Goal: Task Accomplishment & Management: Manage account settings

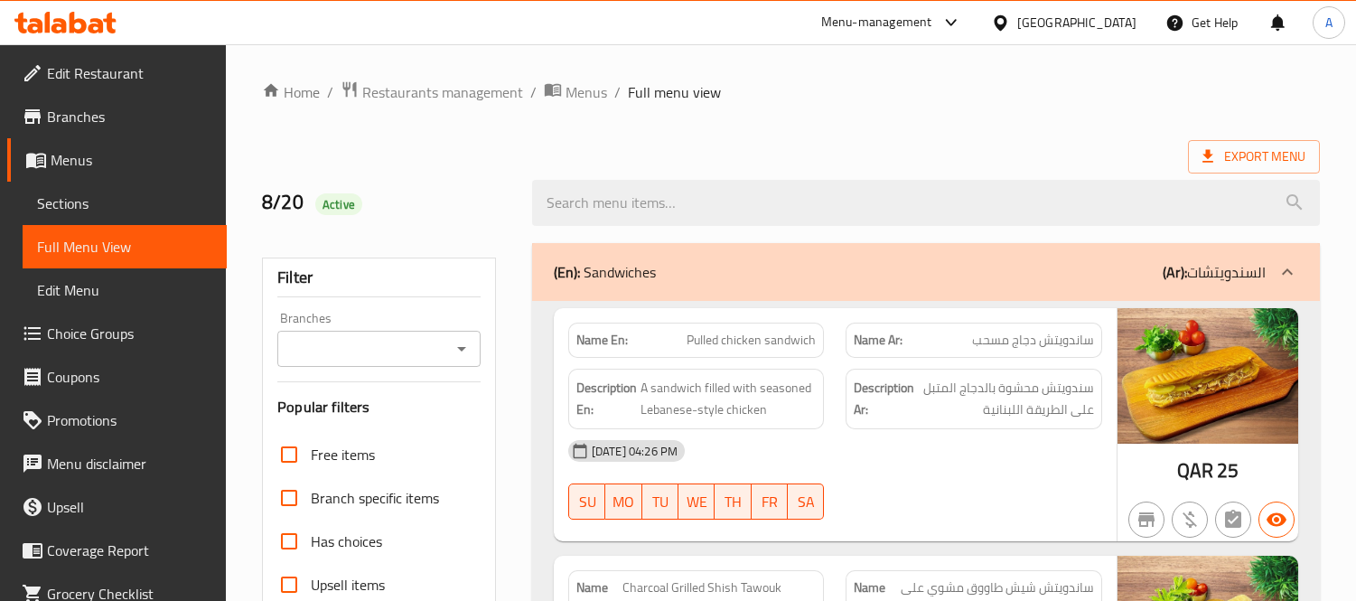
scroll to position [13832, 0]
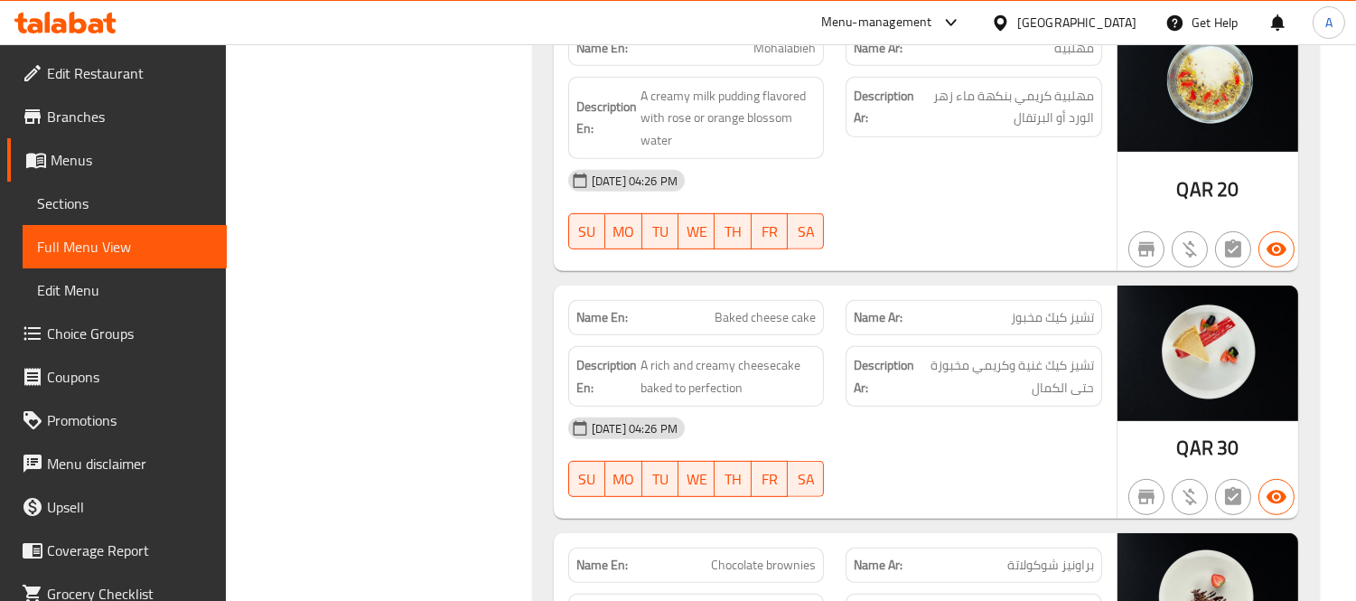
click at [1118, 19] on div "[GEOGRAPHIC_DATA]" at bounding box center [1076, 23] width 119 height 20
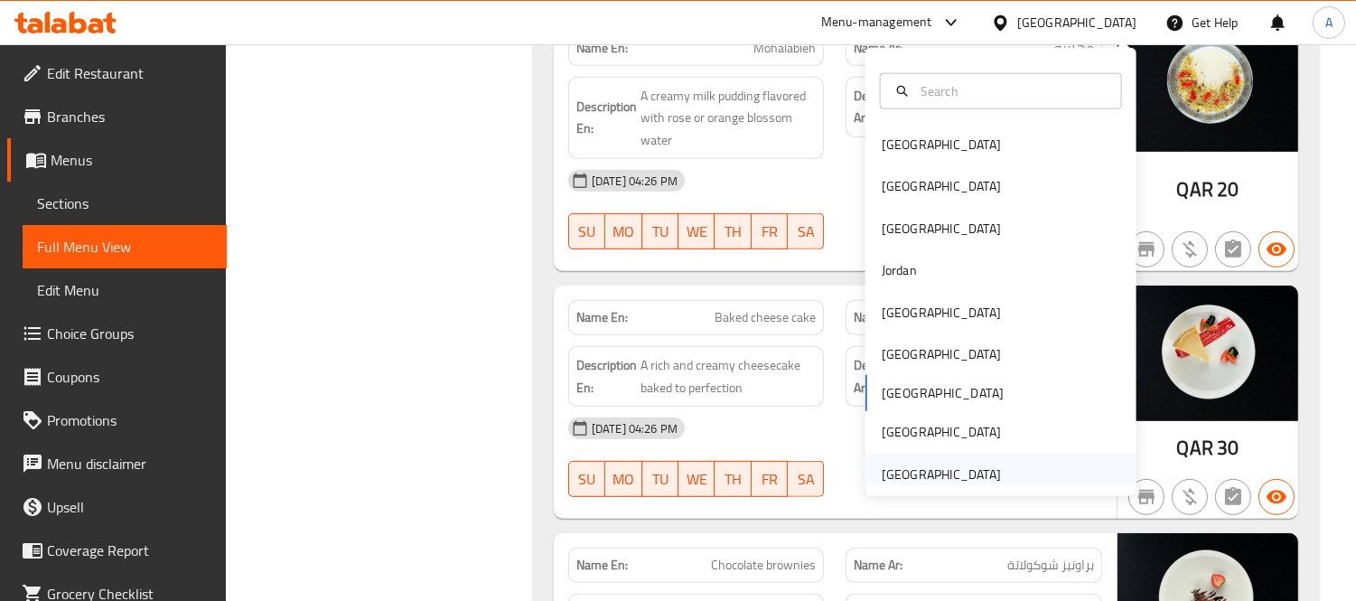
click at [940, 464] on div "[GEOGRAPHIC_DATA]" at bounding box center [941, 474] width 119 height 20
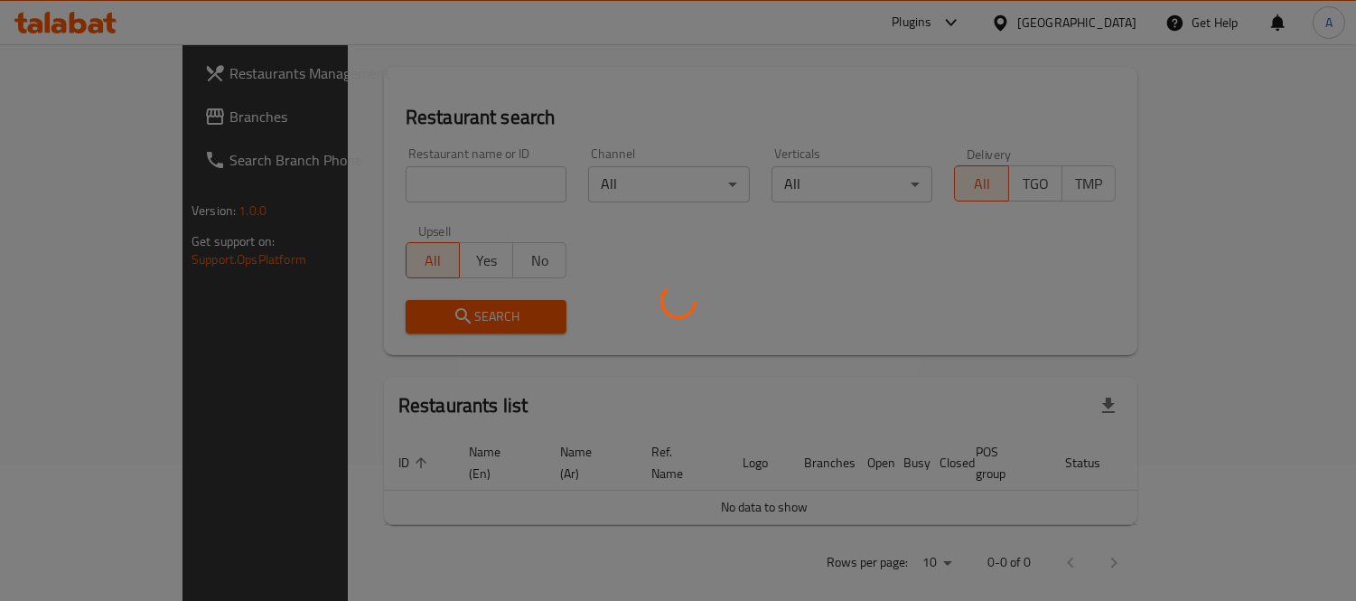
scroll to position [770, 0]
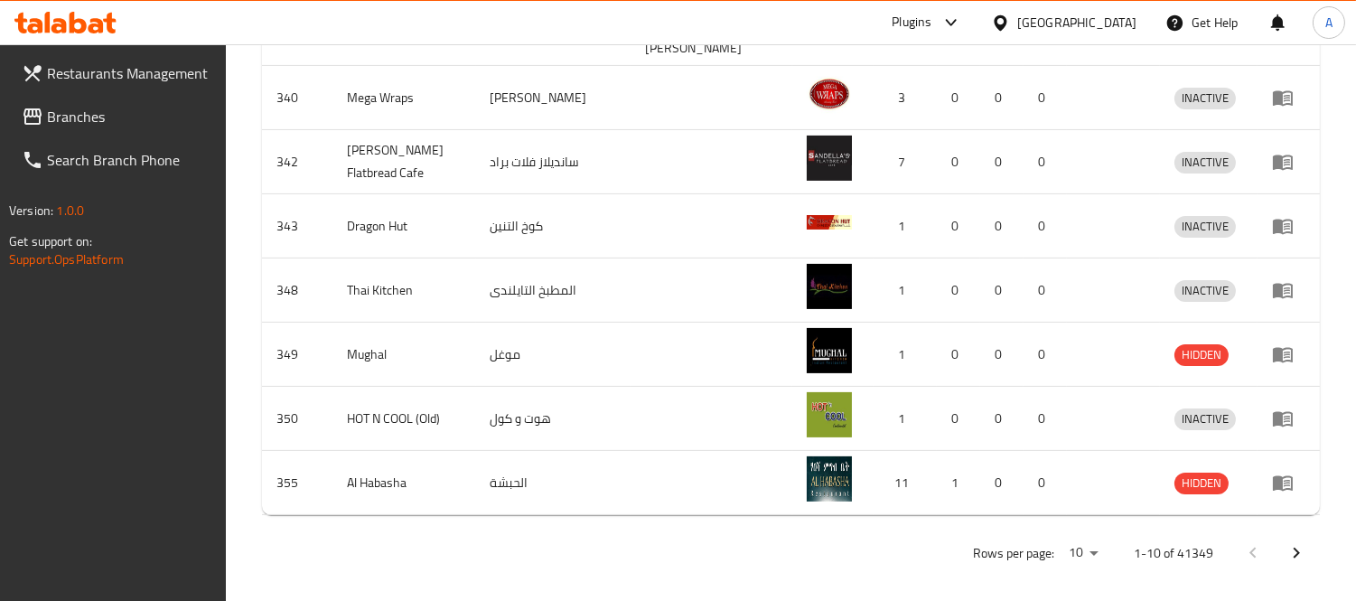
click at [115, 118] on span "Branches" at bounding box center [129, 117] width 165 height 22
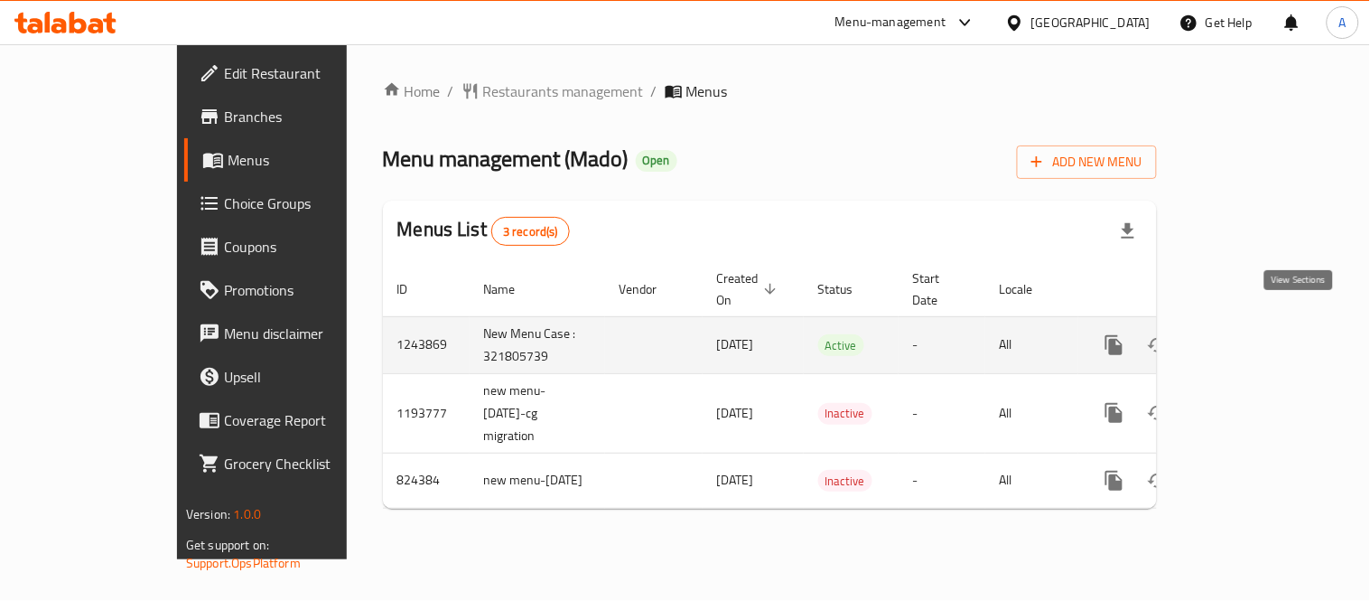
click at [1253, 337] on icon "enhanced table" at bounding box center [1244, 345] width 16 height 16
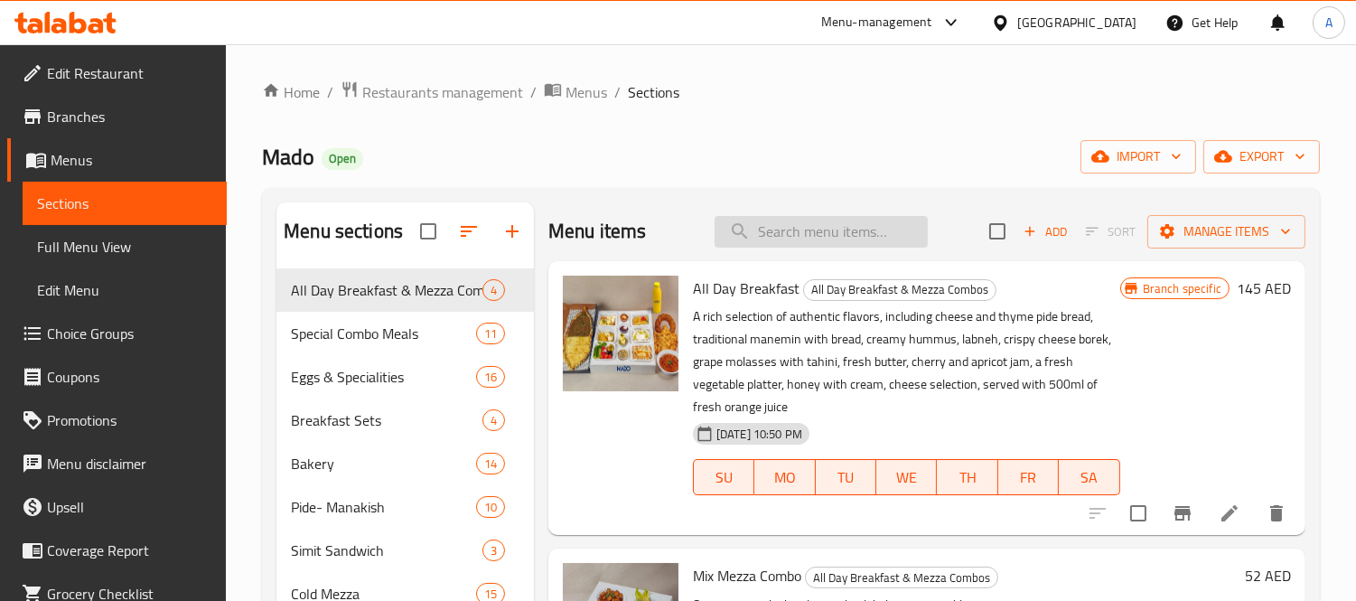
click at [831, 242] on input "search" at bounding box center [820, 232] width 213 height 32
paste input "SPECIAL TAVUK SHASLIK S"
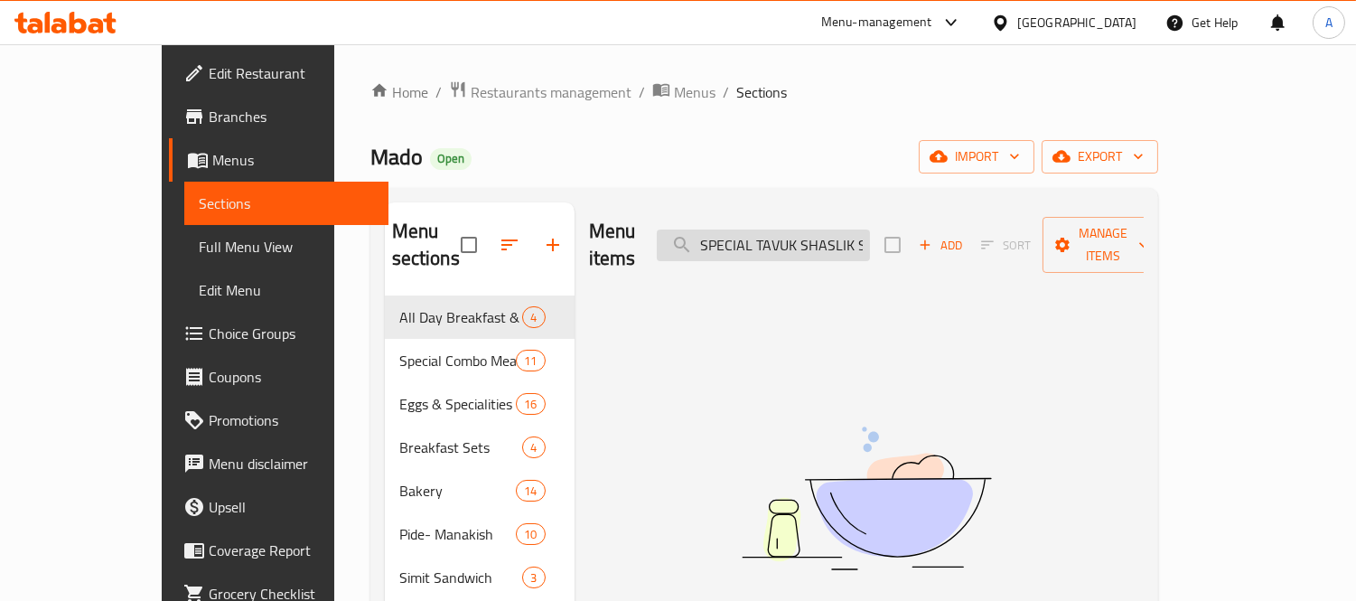
click at [870, 233] on input "SPECIAL TAVUK SHASLIK S" at bounding box center [763, 245] width 213 height 32
click at [869, 236] on input "SPECIAL TAVUK S" at bounding box center [763, 245] width 213 height 32
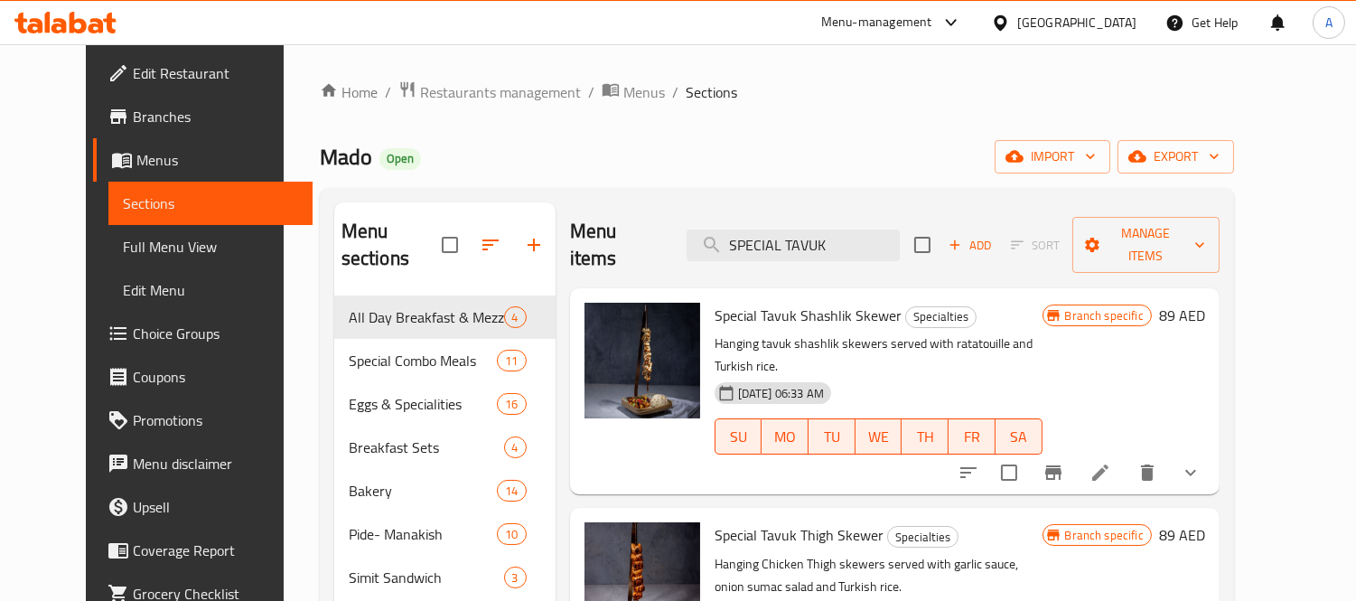
type input "SPECIAL TAVUK"
click at [1108, 464] on icon at bounding box center [1100, 472] width 16 height 16
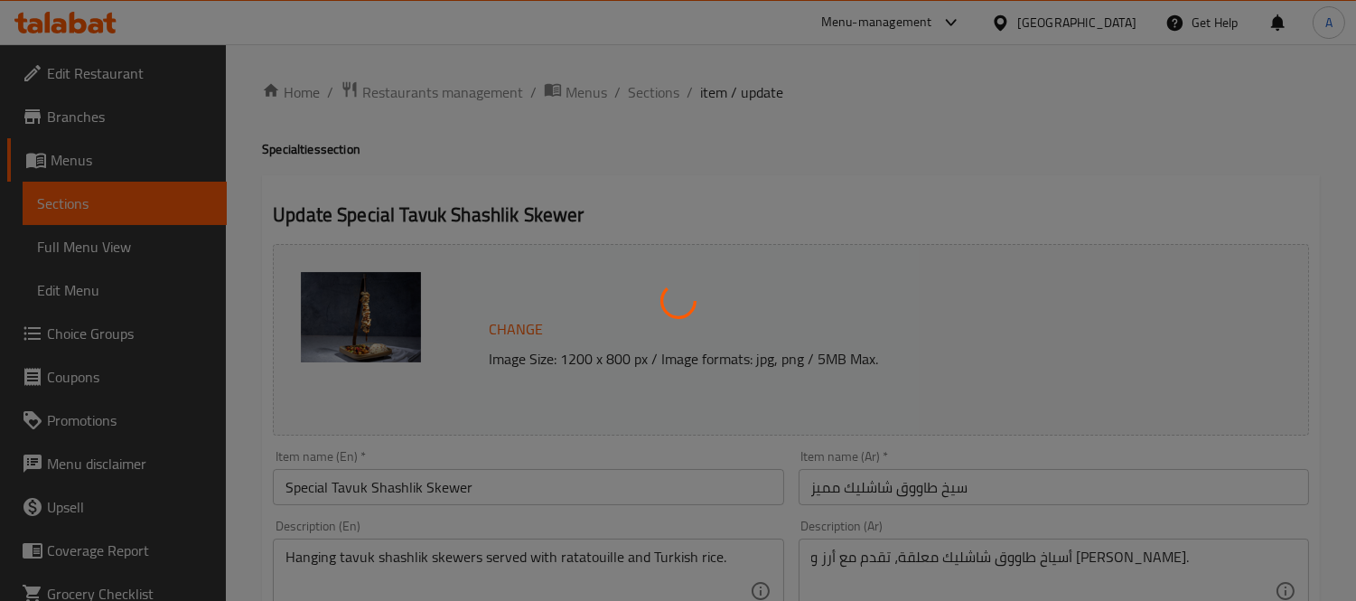
type input "إضافات"
type input "0"
type input "3"
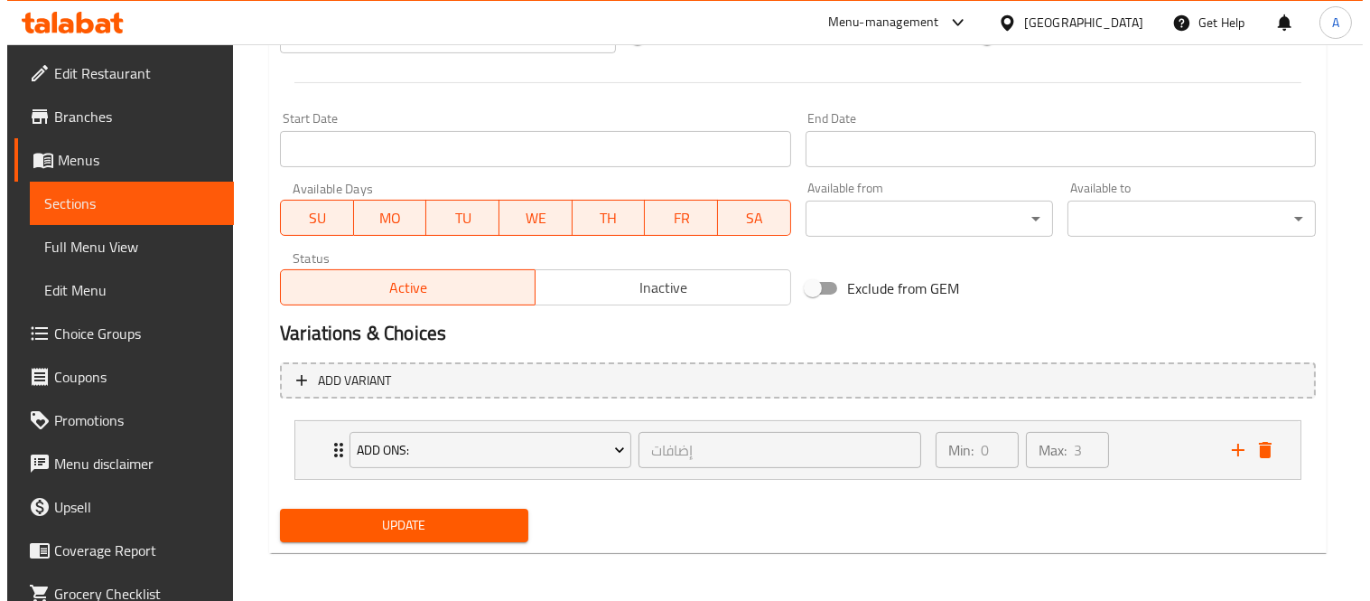
scroll to position [629, 0]
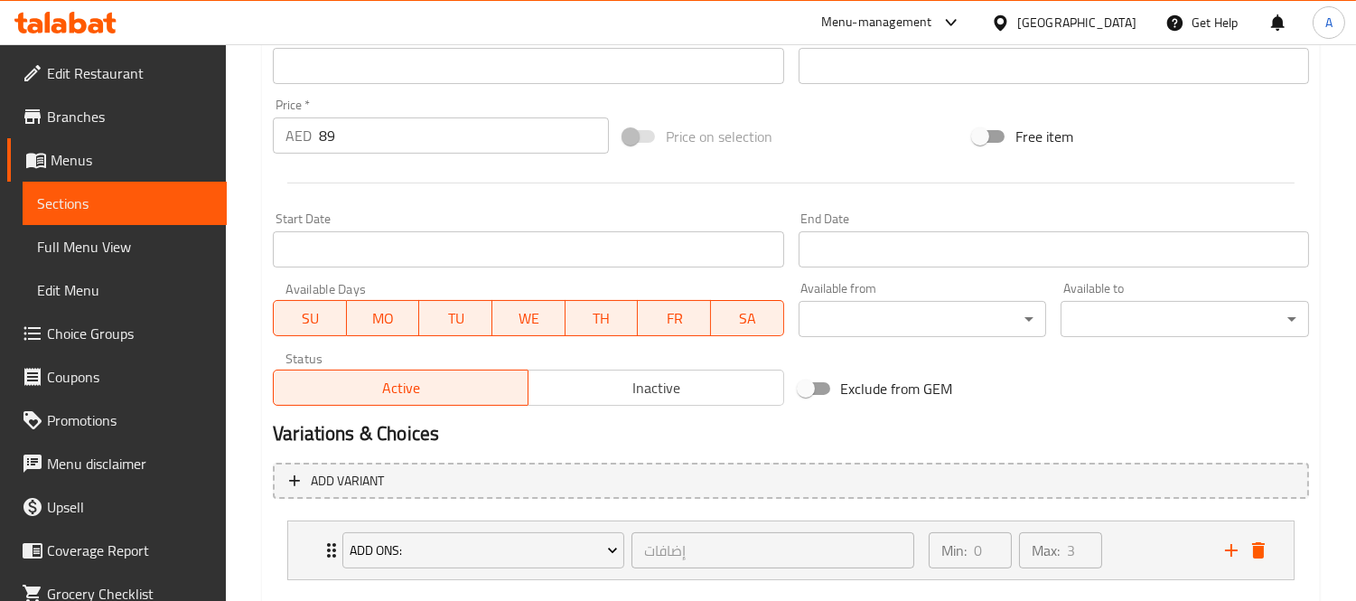
click at [396, 250] on input "Start Date" at bounding box center [528, 249] width 510 height 36
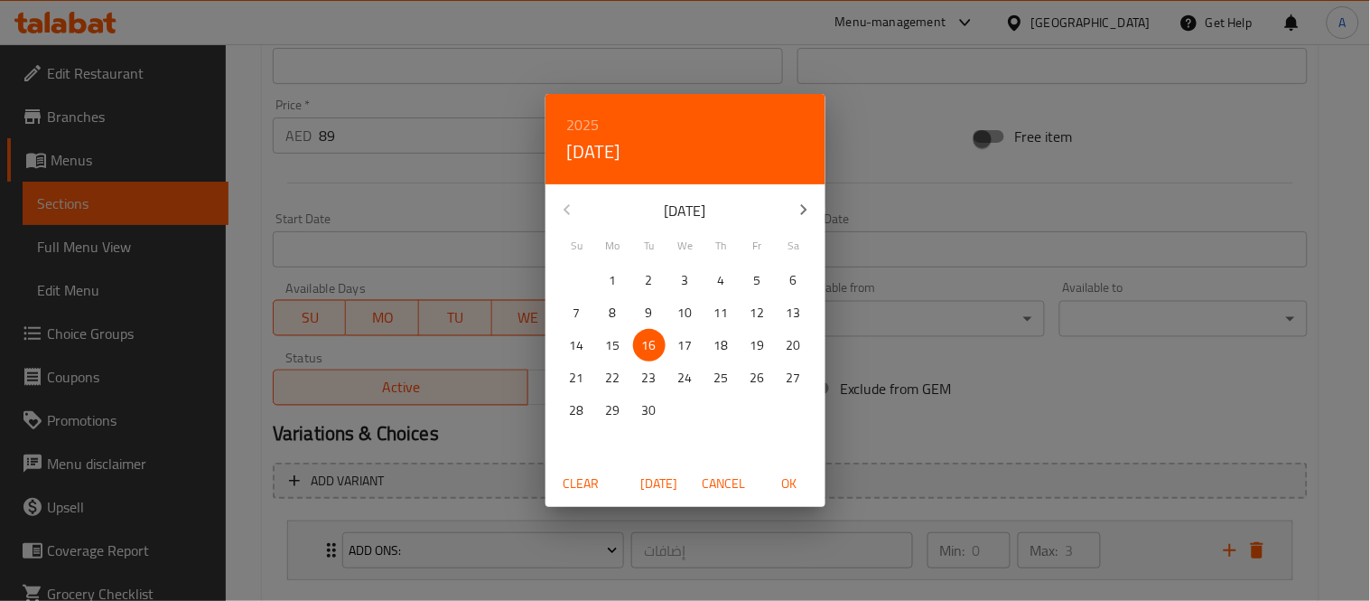
click at [396, 250] on div "2025 Tue, Sep 16 September 2025 Su Mo Tu We Th Fr Sa 31 1 2 3 4 5 6 7 8 9 10 11…" at bounding box center [685, 300] width 1370 height 601
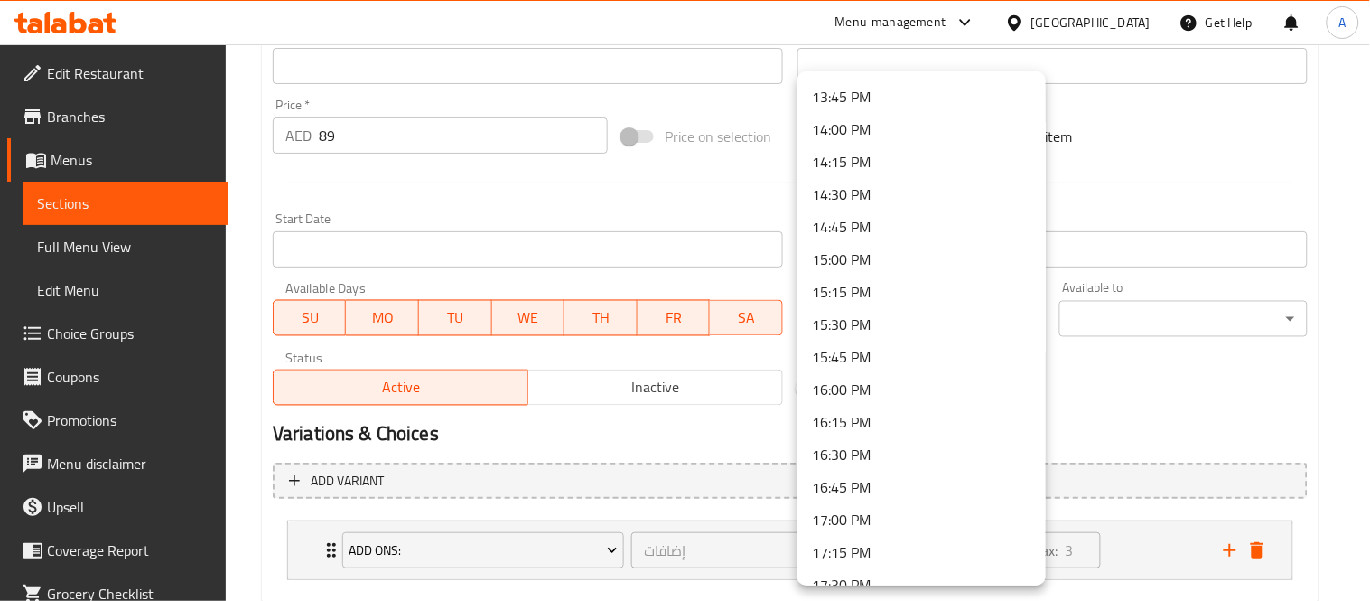
scroll to position [1548, 0]
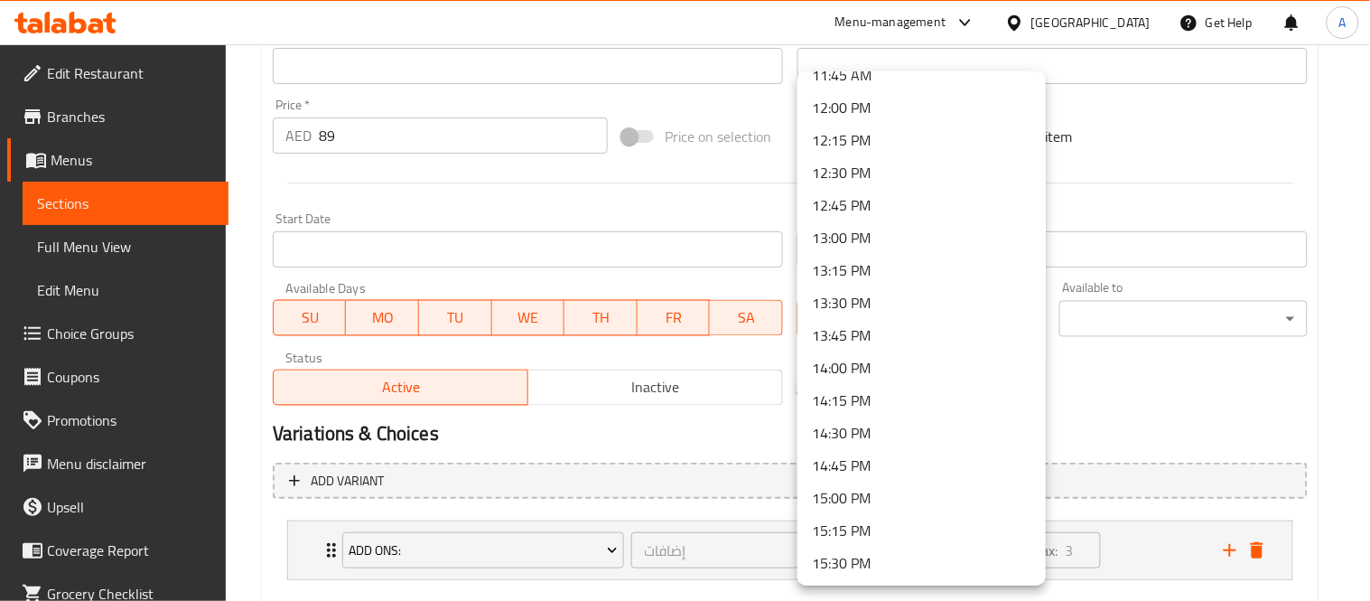
click at [854, 101] on li "12:00 PM" at bounding box center [922, 107] width 248 height 33
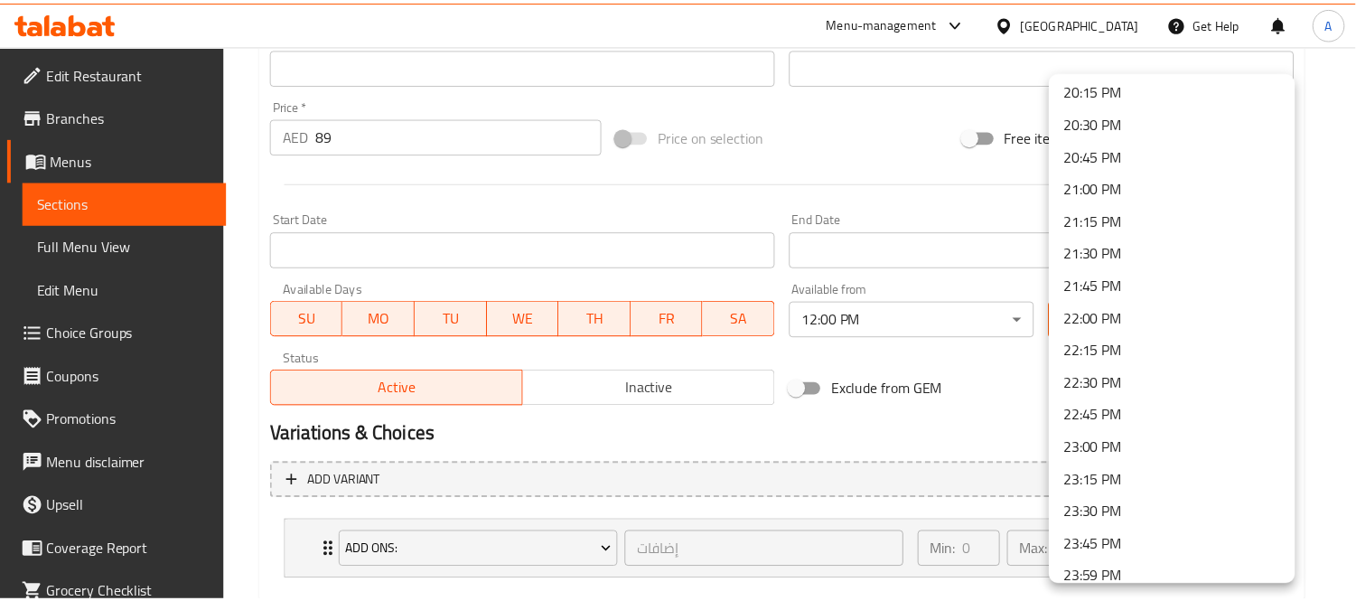
scroll to position [2652, 0]
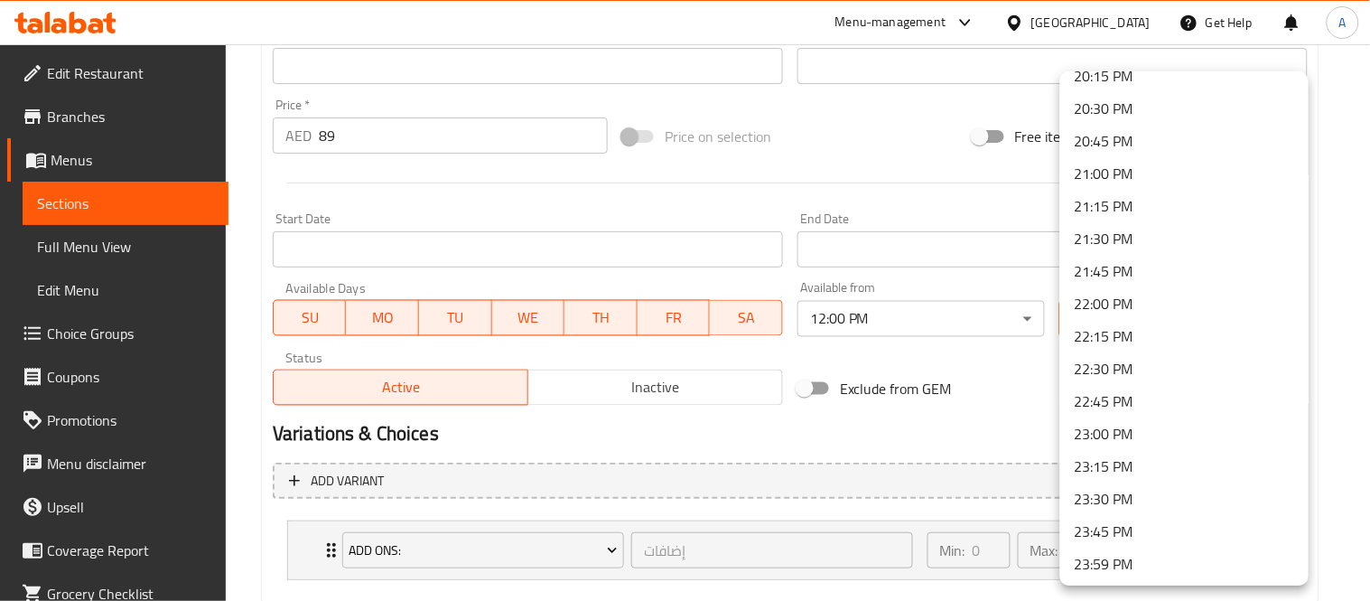
click at [1134, 563] on li "23:59 PM" at bounding box center [1184, 564] width 248 height 33
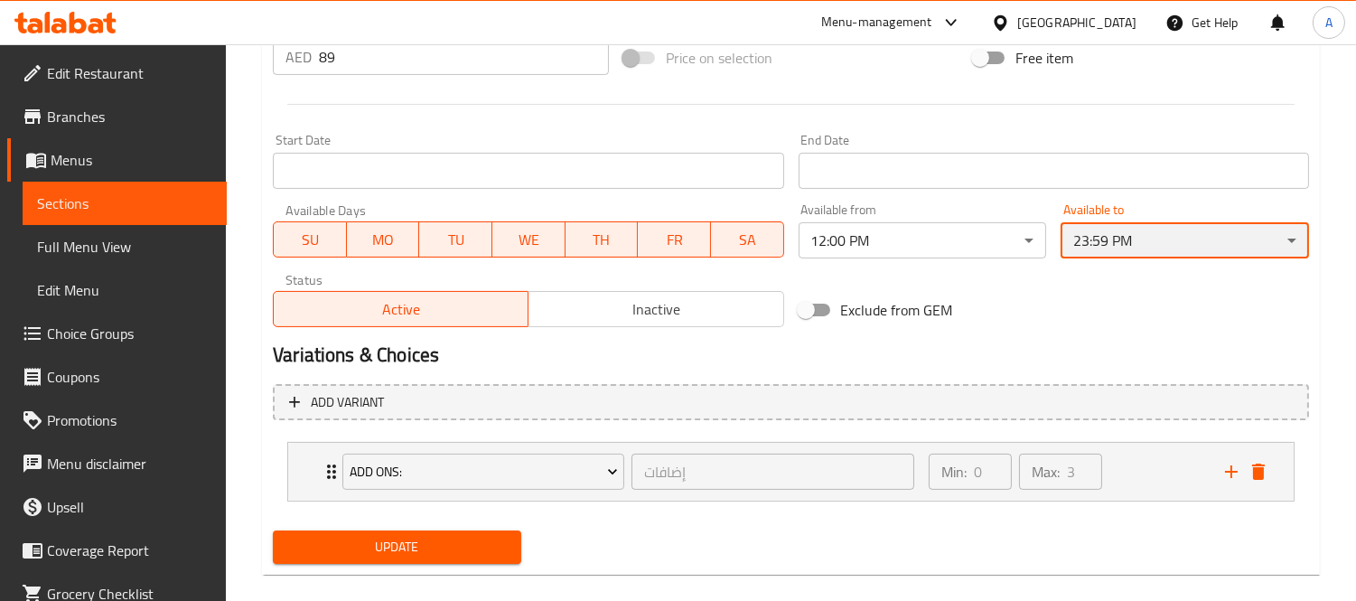
scroll to position [729, 0]
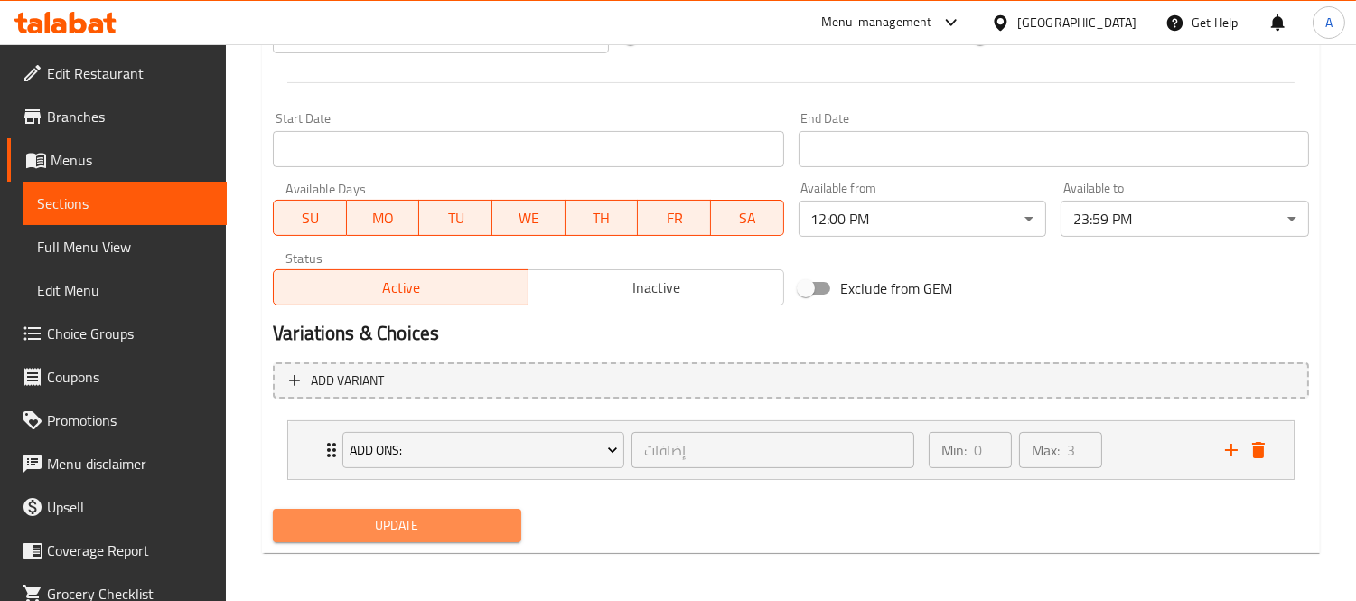
click at [448, 521] on span "Update" at bounding box center [396, 525] width 219 height 23
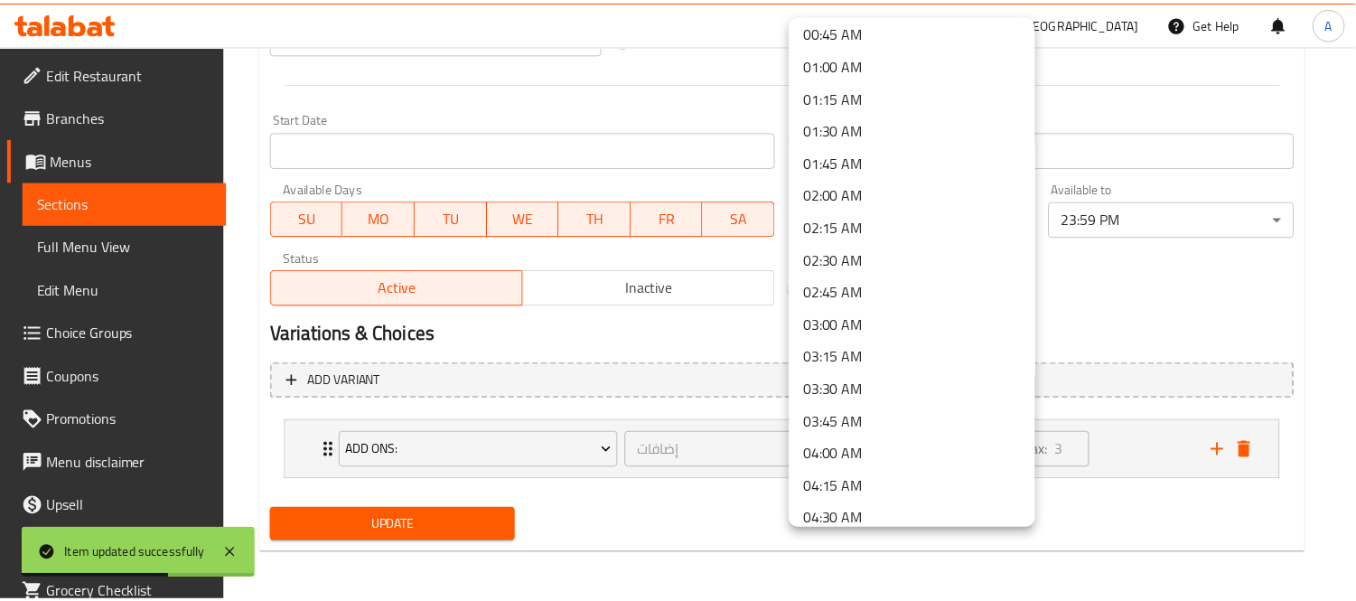
scroll to position [0, 0]
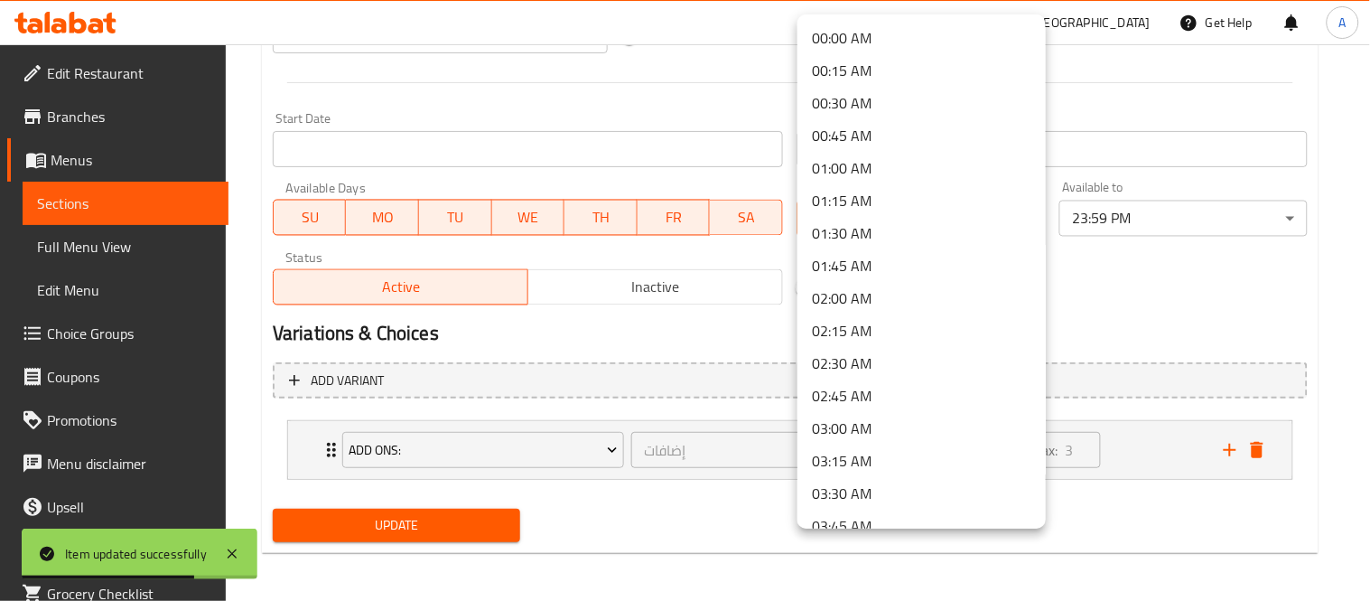
click at [733, 341] on div at bounding box center [685, 300] width 1370 height 601
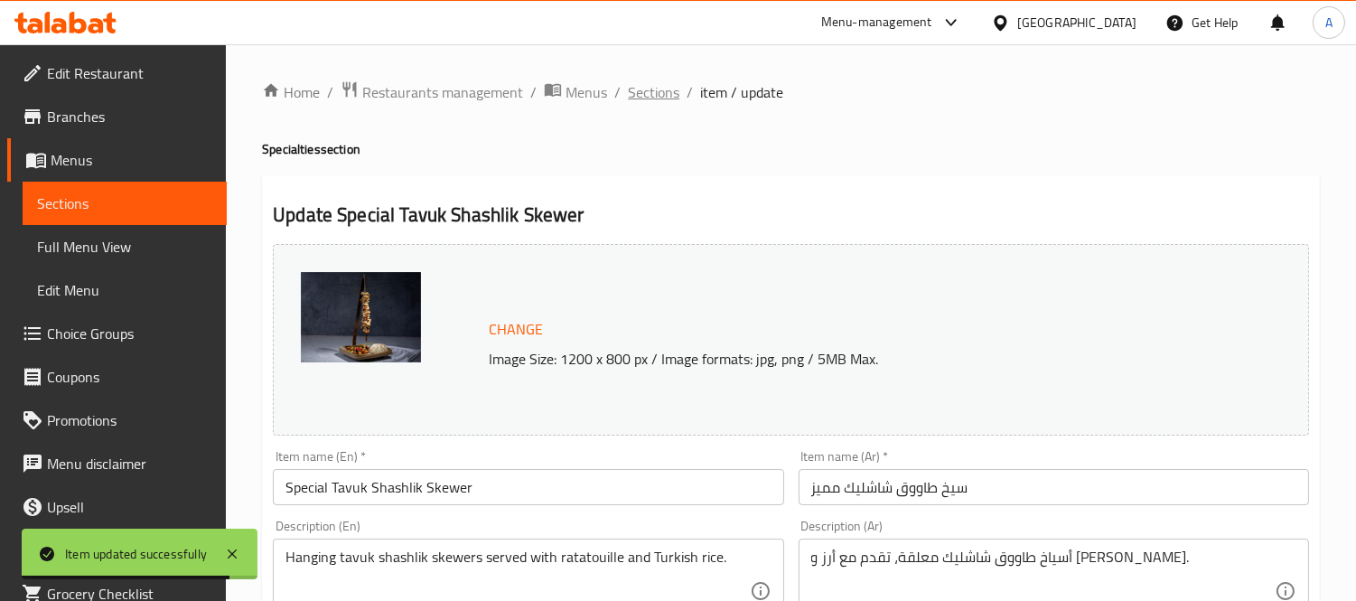
click at [661, 93] on span "Sections" at bounding box center [653, 92] width 51 height 22
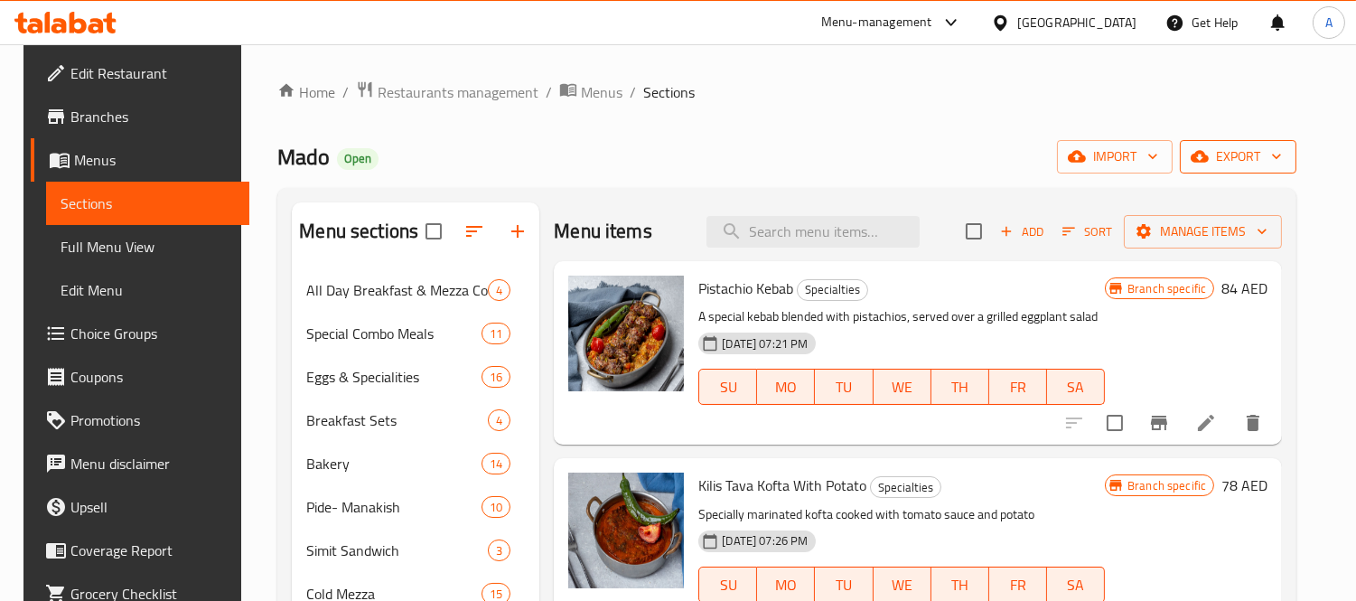
click at [1272, 160] on span "export" at bounding box center [1238, 156] width 88 height 23
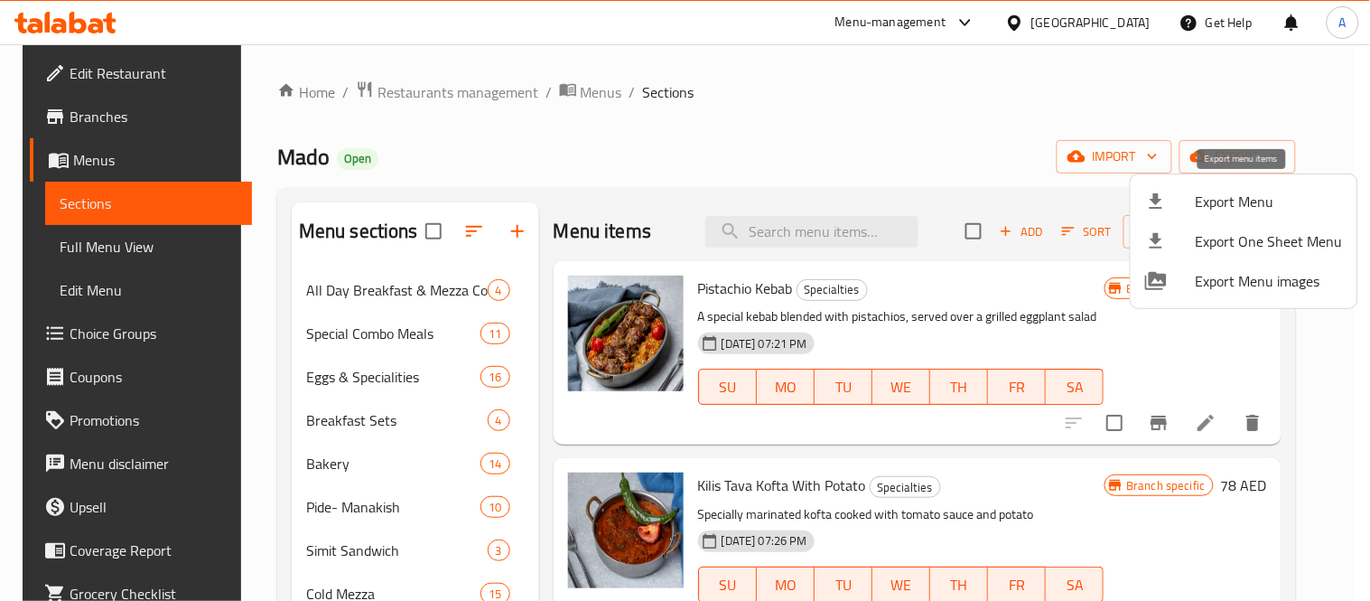
click at [1176, 201] on div at bounding box center [1170, 202] width 51 height 22
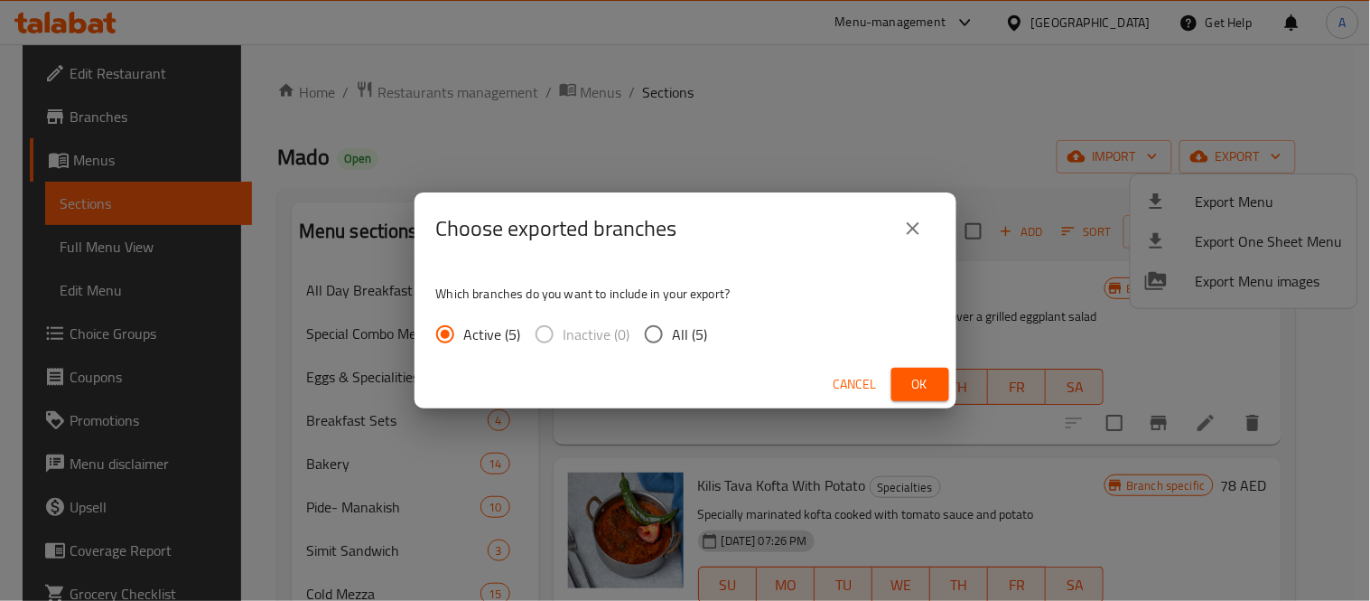
click at [691, 334] on span "All (5)" at bounding box center [690, 334] width 35 height 22
click at [673, 334] on input "All (5)" at bounding box center [654, 334] width 38 height 38
radio input "true"
click at [926, 383] on span "Ok" at bounding box center [920, 384] width 29 height 23
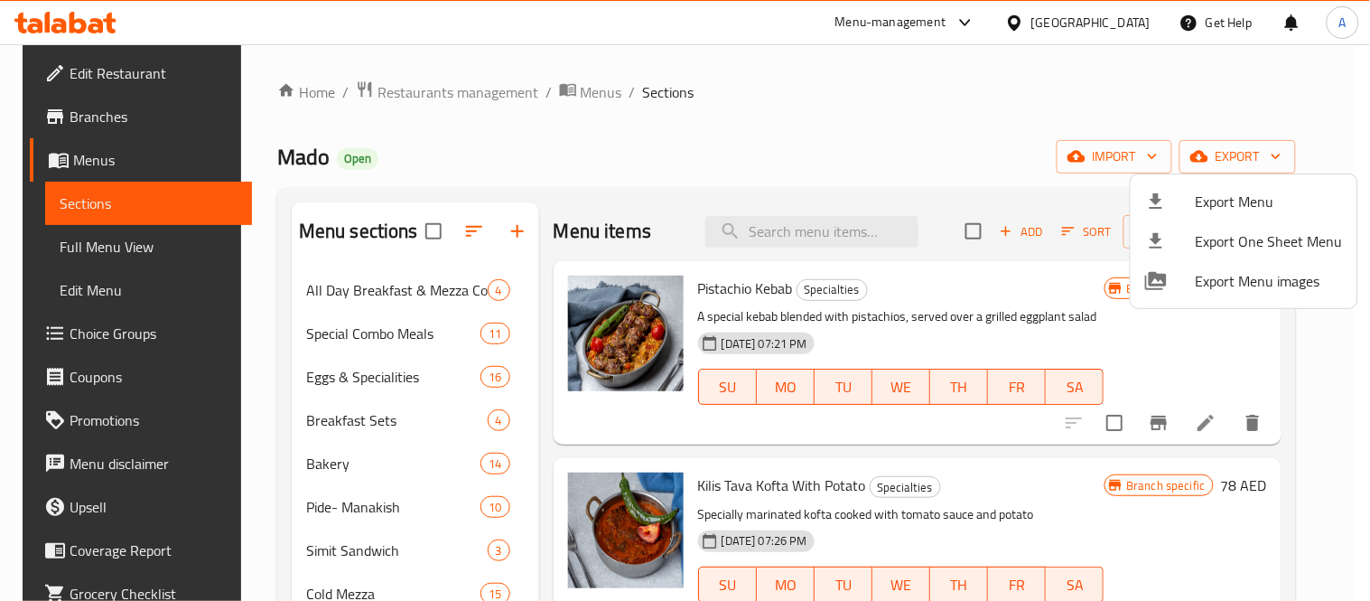
click at [100, 250] on div at bounding box center [685, 300] width 1370 height 601
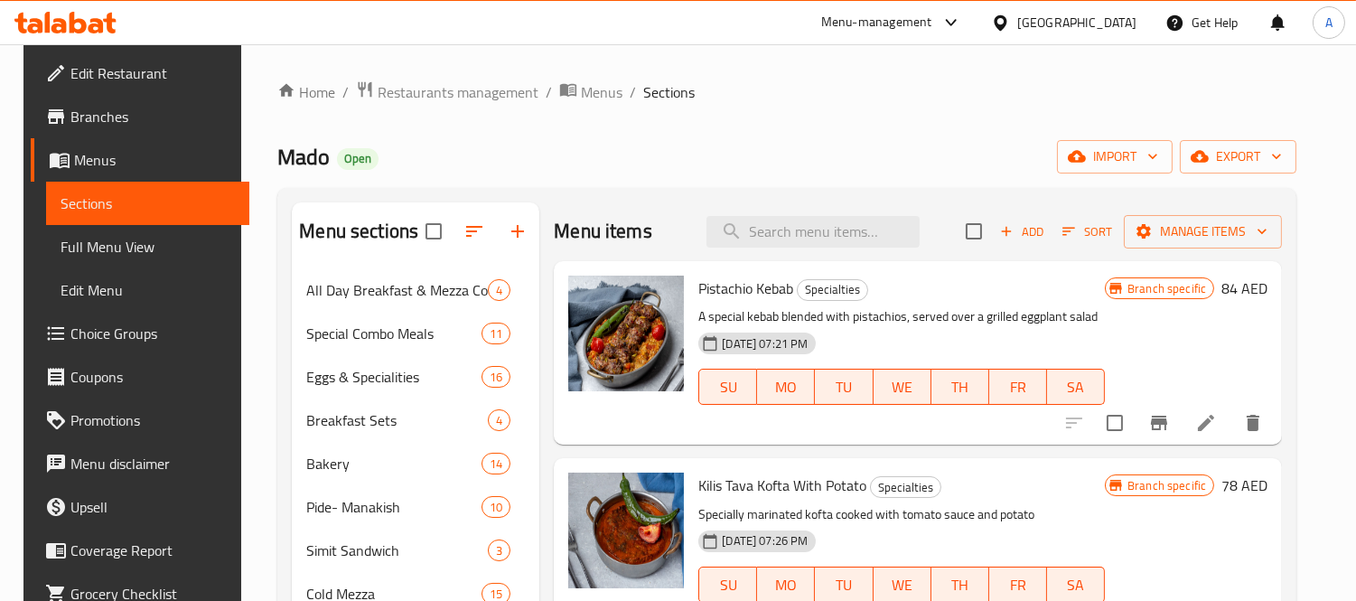
click at [123, 244] on span "Full Menu View" at bounding box center [148, 247] width 175 height 22
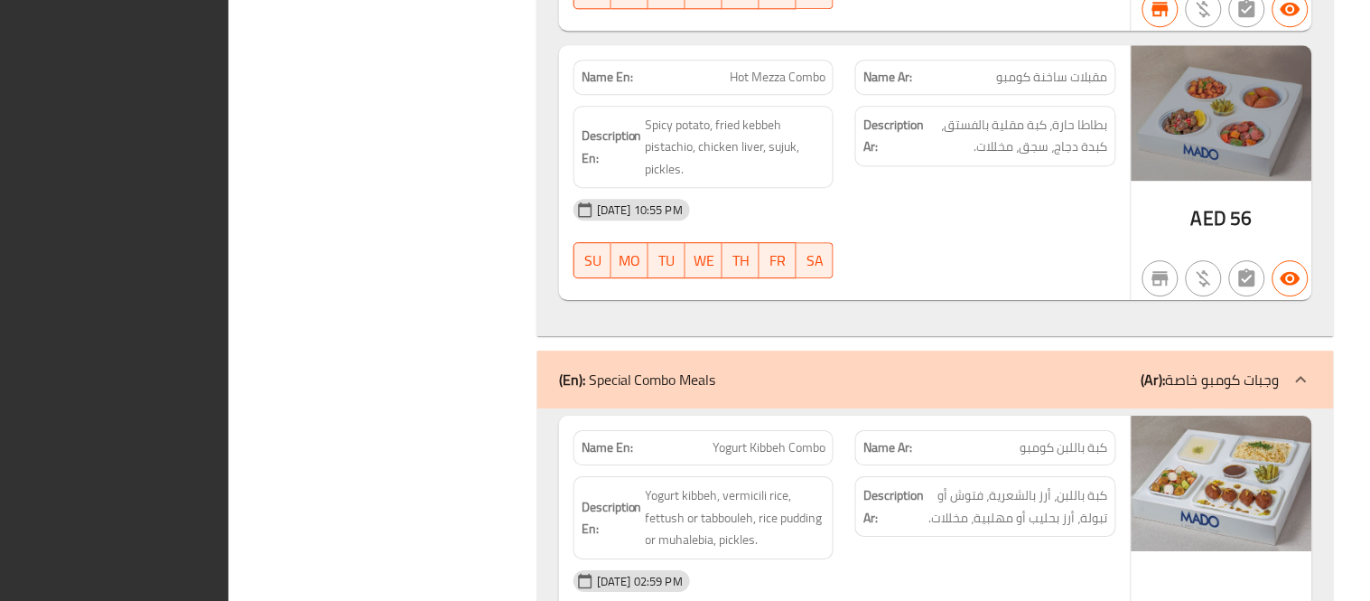
scroll to position [1673, 0]
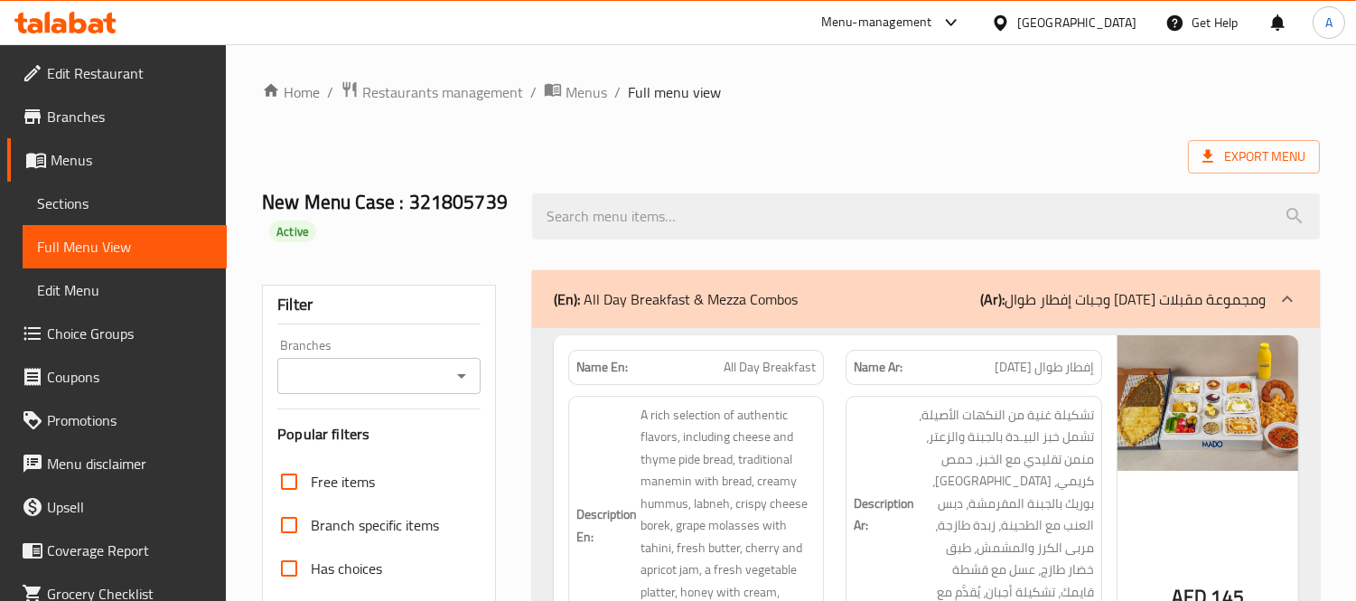
scroll to position [602, 0]
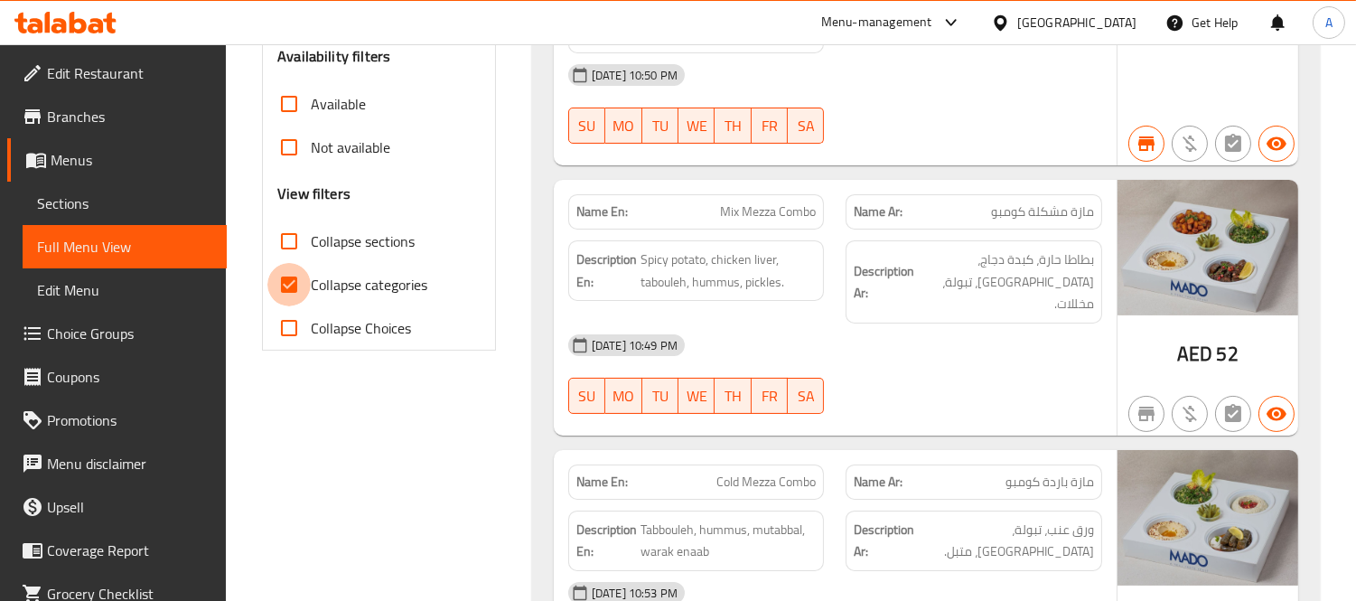
click at [304, 276] on input "Collapse categories" at bounding box center [288, 284] width 43 height 43
checkbox input "false"
click at [285, 237] on input "Collapse sections" at bounding box center [288, 240] width 43 height 43
checkbox input "true"
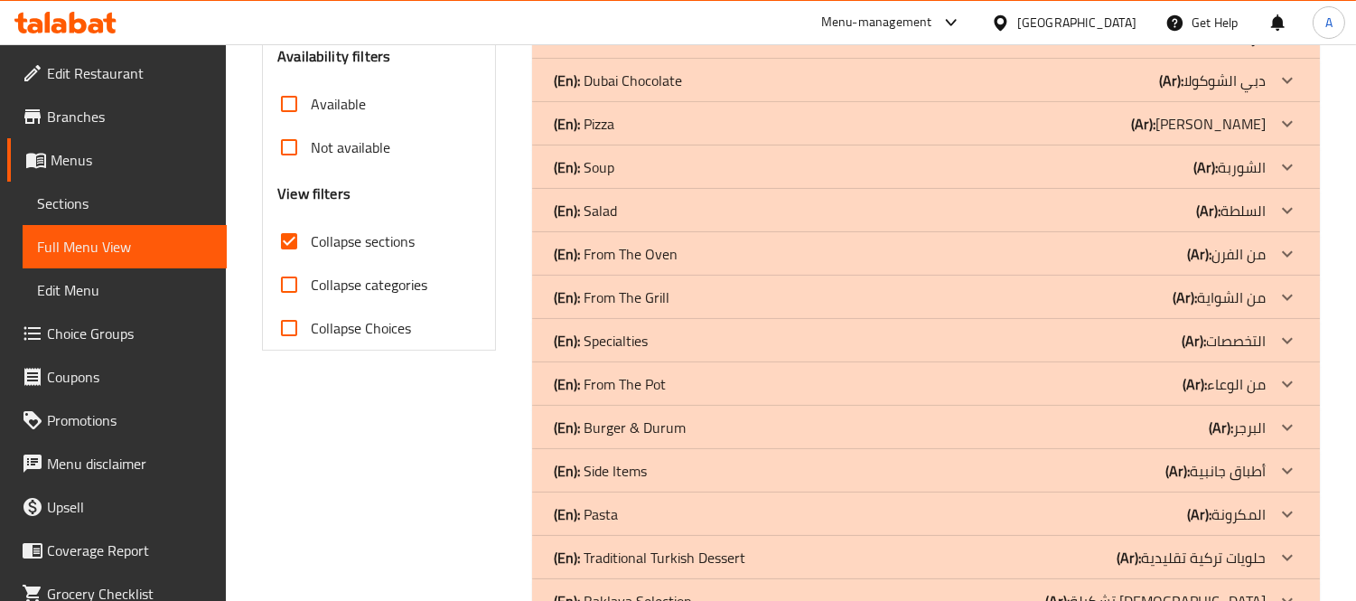
click at [656, 344] on div "(En): Specialties (Ar): التخصصات" at bounding box center [910, 341] width 712 height 22
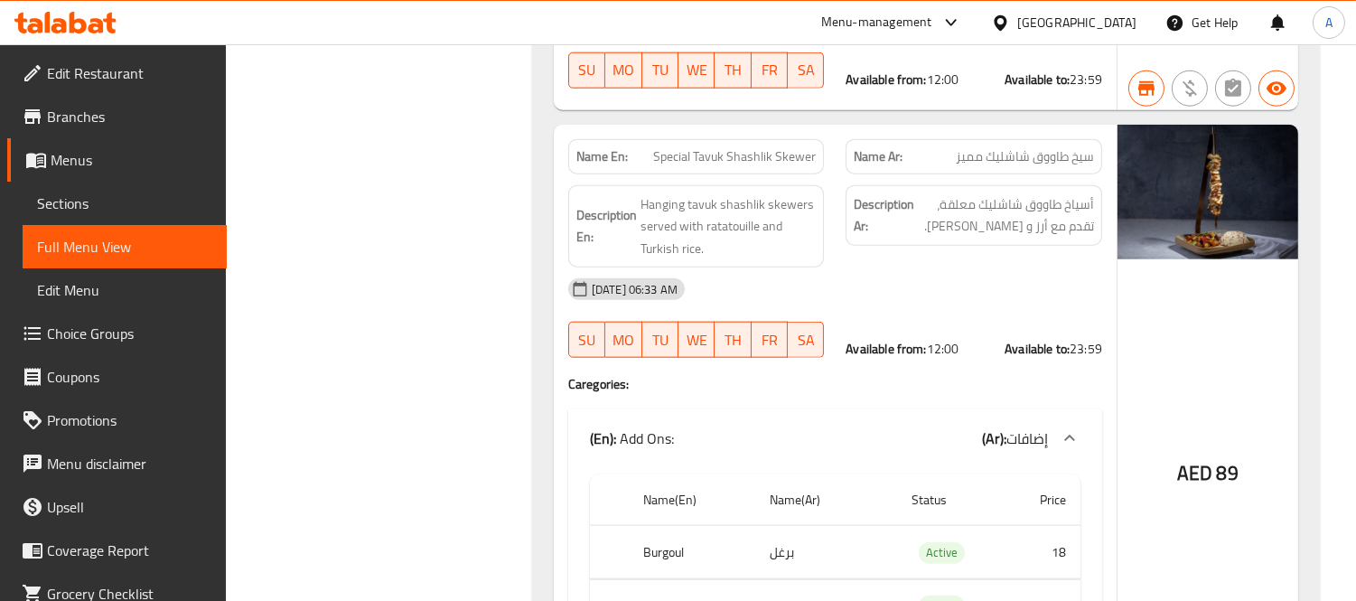
scroll to position [3818, 0]
